Goal: Transaction & Acquisition: Obtain resource

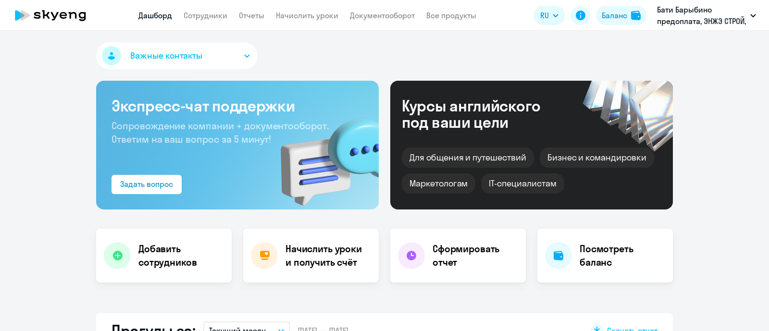
select select "30"
click at [318, 268] on h4 "Начислить уроки и получить счёт" at bounding box center [327, 255] width 84 height 27
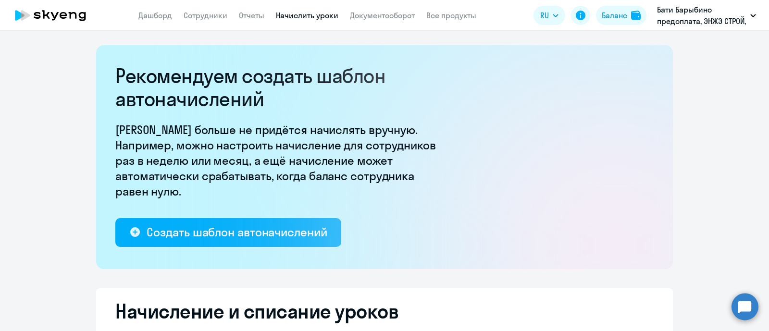
select select "10"
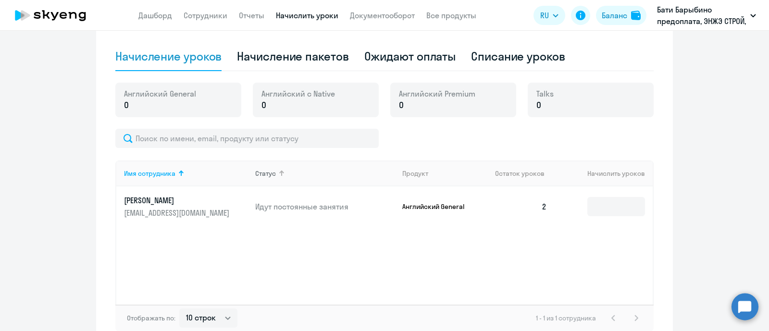
scroll to position [238, 0]
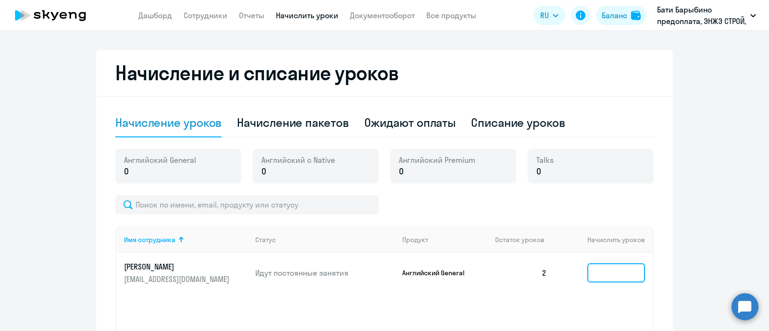
click at [610, 277] on input at bounding box center [616, 272] width 58 height 19
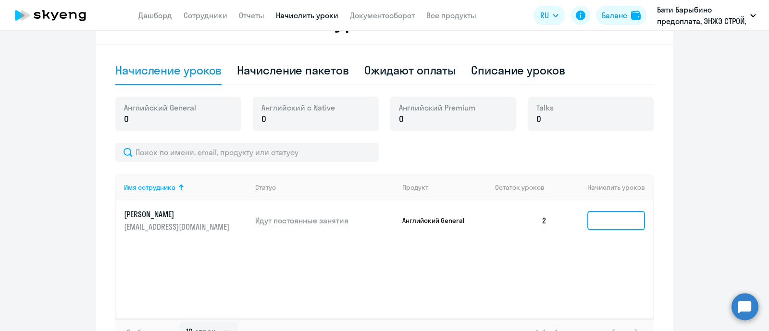
scroll to position [358, 0]
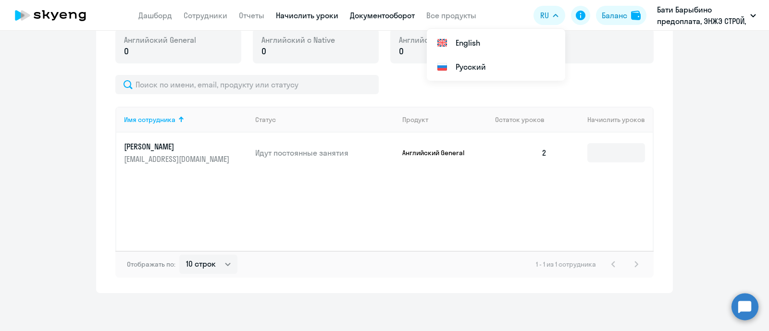
click at [396, 15] on link "Документооборот" at bounding box center [382, 16] width 65 height 10
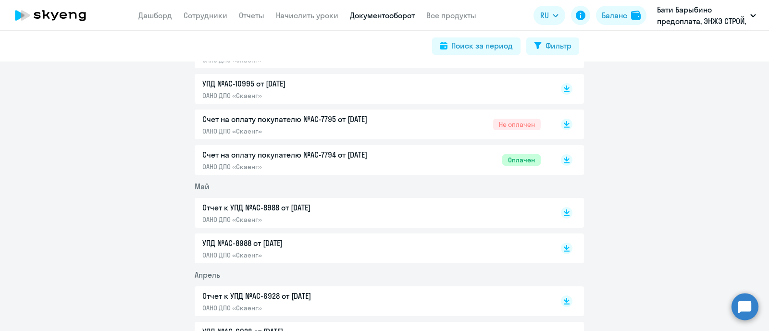
scroll to position [360, 0]
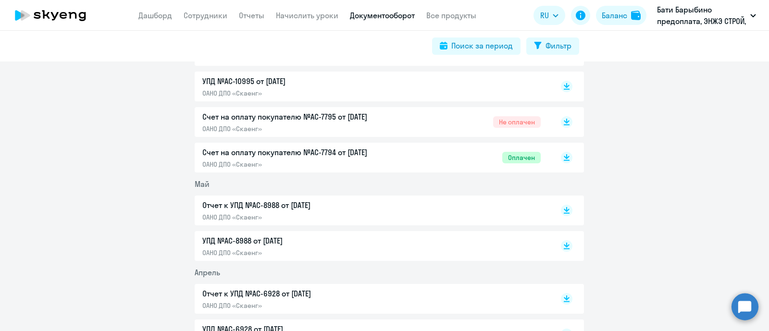
click at [333, 150] on p "Счет на оплату покупателю №AC-7794 от [DATE]" at bounding box center [303, 153] width 202 height 12
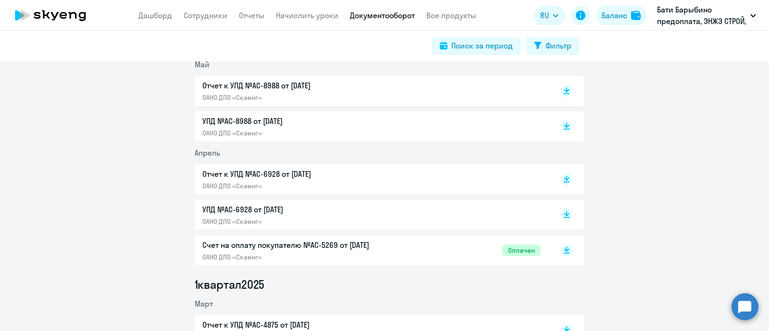
scroll to position [540, 0]
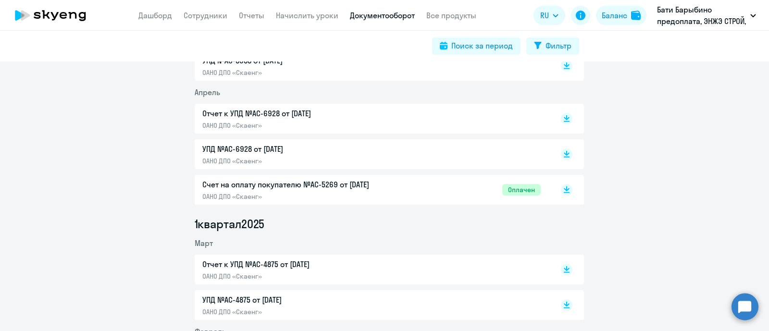
click at [314, 185] on p "Счет на оплату покупателю №AC-5269 от [DATE]" at bounding box center [303, 185] width 202 height 12
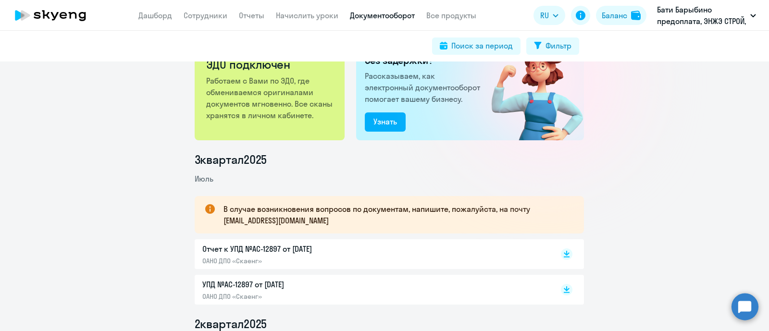
scroll to position [0, 0]
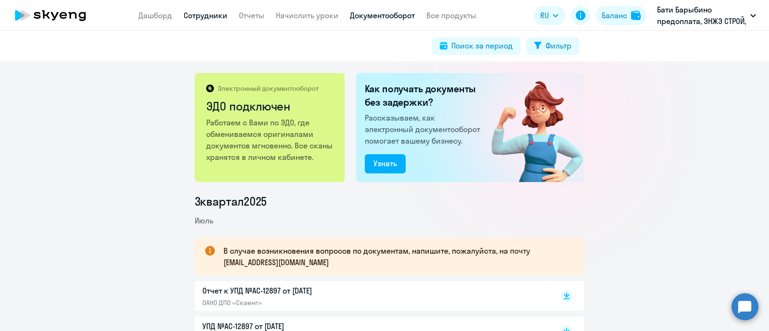
click at [221, 16] on link "Сотрудники" at bounding box center [206, 16] width 44 height 10
select select "30"
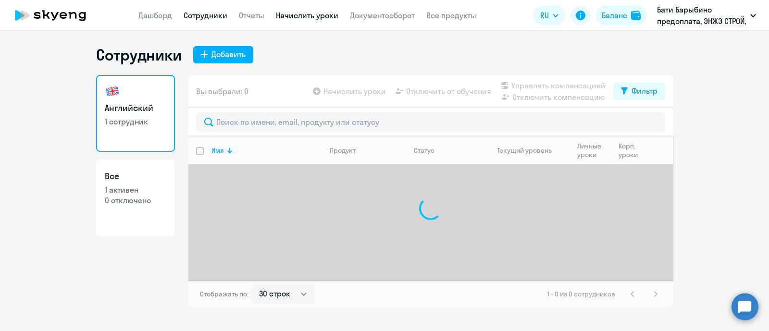
click at [286, 13] on link "Начислить уроки" at bounding box center [307, 16] width 62 height 10
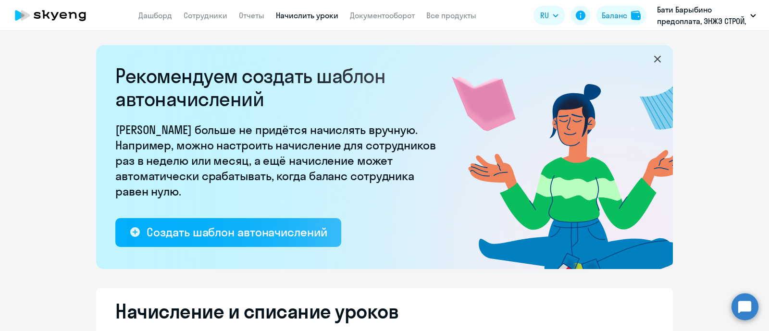
select select "10"
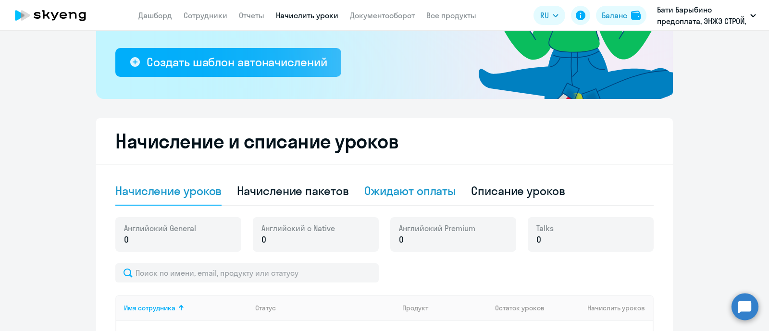
scroll to position [300, 0]
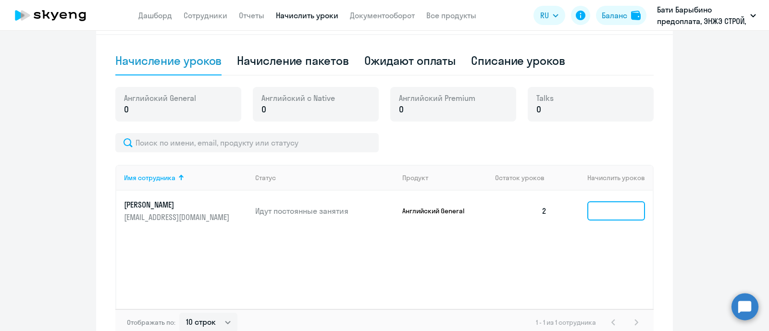
click at [601, 210] on input at bounding box center [616, 210] width 58 height 19
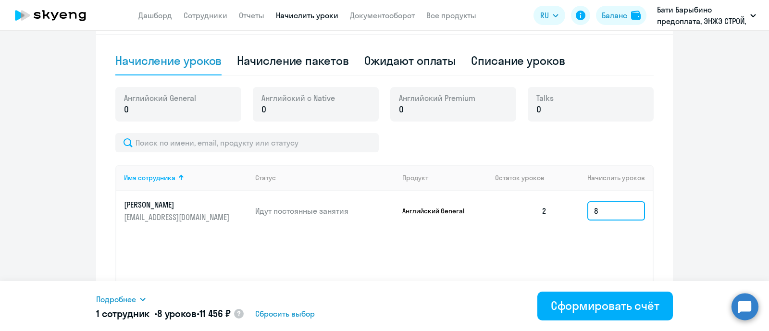
type input "8"
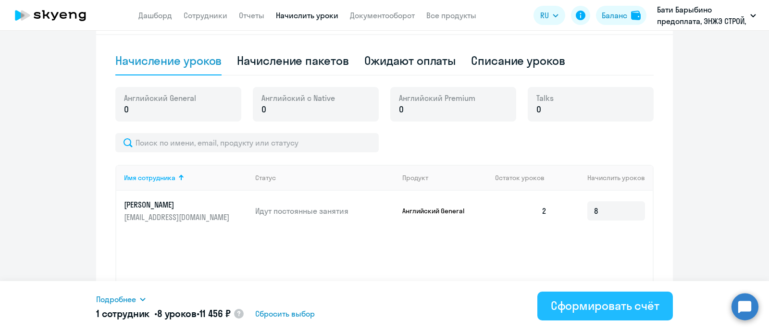
click at [643, 300] on div "Сформировать счёт" at bounding box center [605, 305] width 109 height 15
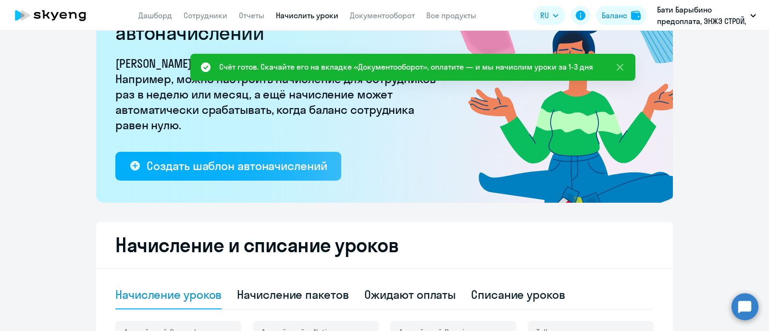
scroll to position [60, 0]
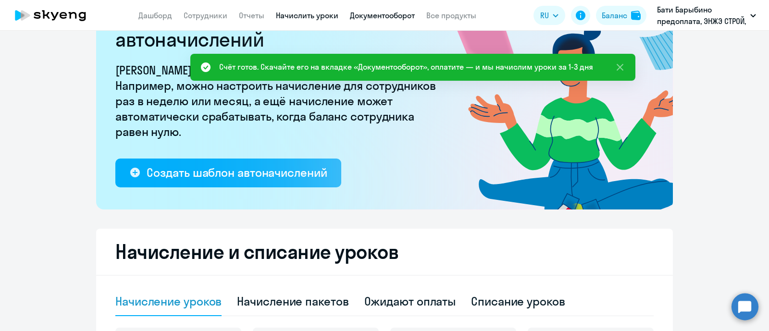
click at [363, 11] on link "Документооборот" at bounding box center [382, 16] width 65 height 10
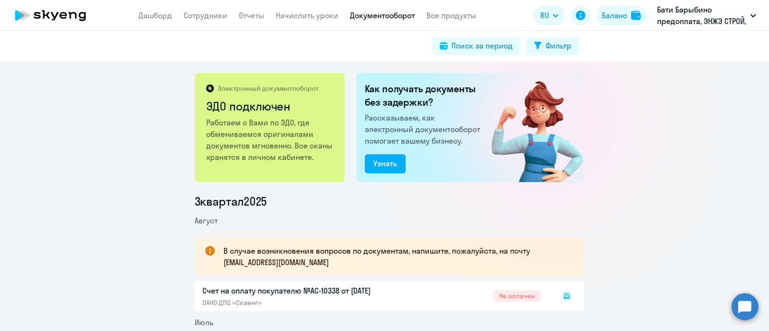
scroll to position [120, 0]
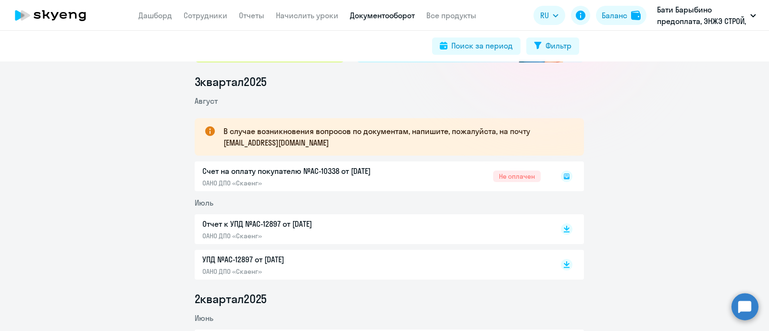
click at [222, 171] on div "Счет на оплату покупателю №AC-10338 от 13.08.2025 ОАНО ДПО «Скаенг» Не оплачен" at bounding box center [389, 176] width 389 height 30
click at [293, 177] on div "Счет на оплату покупателю №AC-10338 от 13.08.2025 ОАНО ДПО «Скаенг» Не оплачен" at bounding box center [389, 176] width 389 height 30
click at [564, 176] on icon at bounding box center [565, 176] width 3 height 0
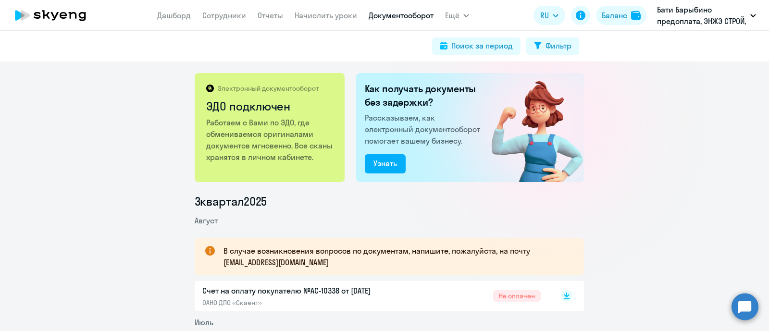
scroll to position [120, 0]
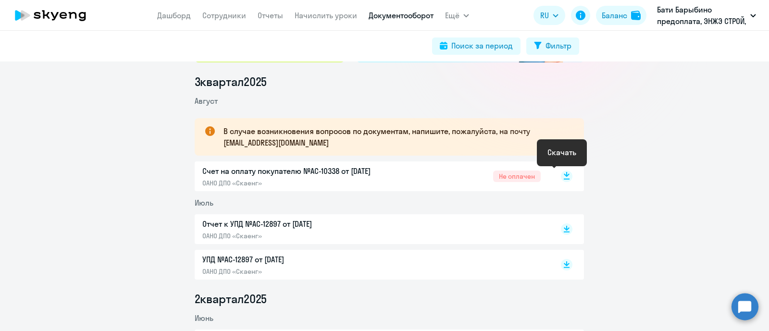
click at [563, 179] on icon at bounding box center [566, 179] width 6 height 1
